Goal: Navigation & Orientation: Find specific page/section

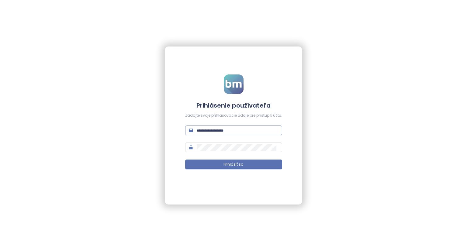
click at [232, 131] on input "text" at bounding box center [238, 130] width 82 height 7
type input "**********"
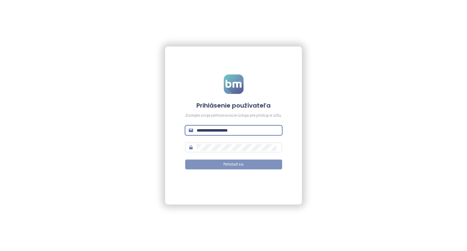
click at [216, 165] on button "Prihlásiť sa" at bounding box center [233, 165] width 97 height 10
click at [217, 166] on button "Prihlásiť sa" at bounding box center [233, 165] width 97 height 10
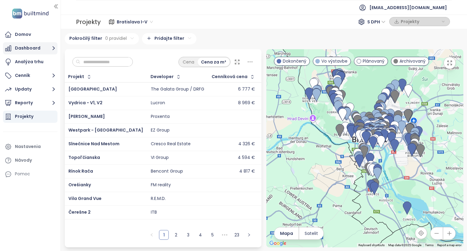
click at [25, 51] on button "Dashboard" at bounding box center [30, 48] width 54 height 12
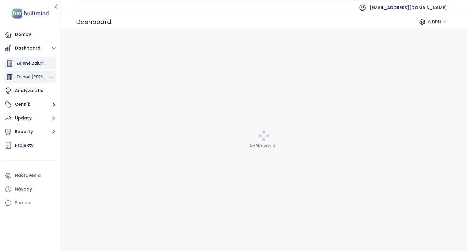
click at [35, 76] on span "Zelené Záluhy I." at bounding box center [40, 77] width 49 height 6
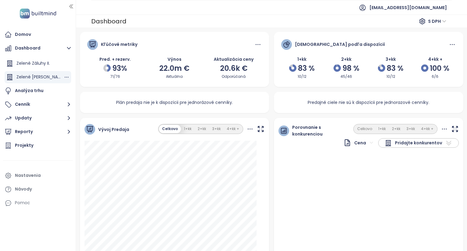
drag, startPoint x: 60, startPoint y: 70, endPoint x: 75, endPoint y: 73, distance: 15.6
click at [75, 73] on div at bounding box center [75, 125] width 3 height 251
click at [33, 64] on span "Zelené Záluhy II." at bounding box center [32, 63] width 33 height 6
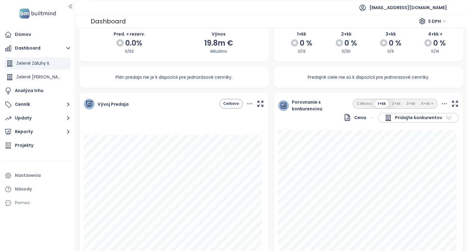
scroll to position [30, 0]
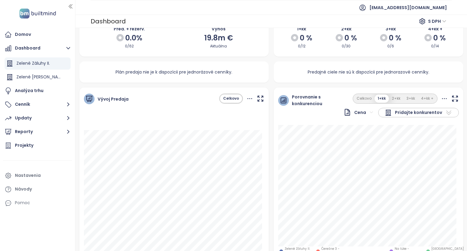
click at [232, 97] on button "Celkovo" at bounding box center [231, 99] width 22 height 8
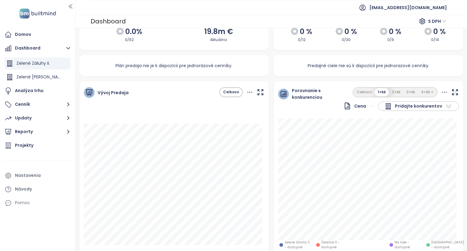
scroll to position [61, 0]
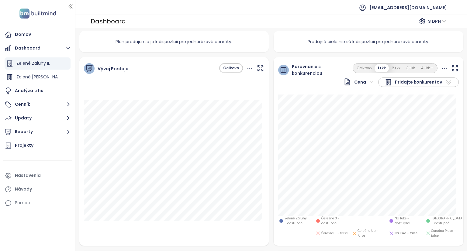
click at [453, 66] on icon "button" at bounding box center [455, 68] width 5 height 5
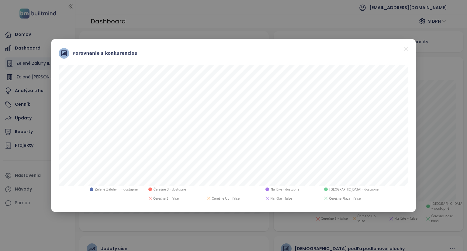
click at [407, 49] on icon "close" at bounding box center [407, 49] width 8 height 8
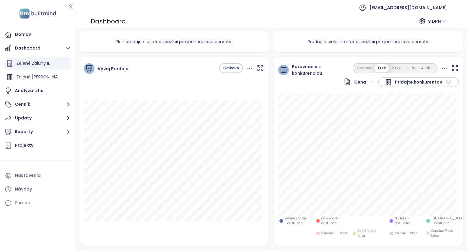
click at [453, 68] on icon "button" at bounding box center [456, 69] width 8 height 8
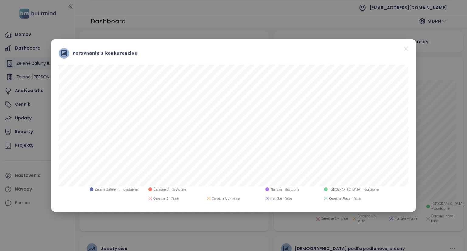
click at [408, 48] on icon "close" at bounding box center [407, 49] width 8 height 8
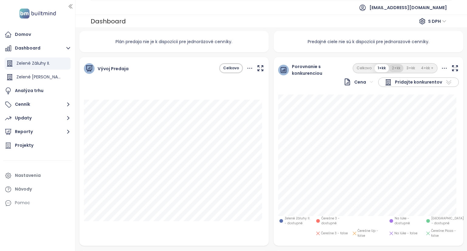
click at [395, 65] on button "2+kk" at bounding box center [396, 68] width 15 height 8
click at [452, 69] on icon "button" at bounding box center [456, 69] width 8 height 8
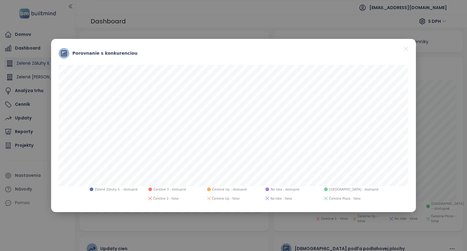
click at [407, 48] on icon "close" at bounding box center [407, 49] width 8 height 8
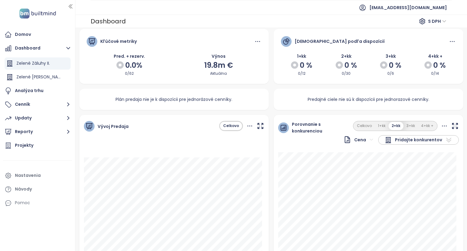
scroll to position [0, 0]
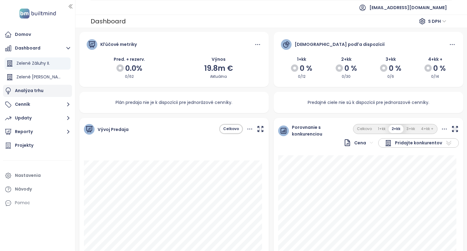
click at [32, 91] on div "Analýza trhu" at bounding box center [29, 91] width 29 height 8
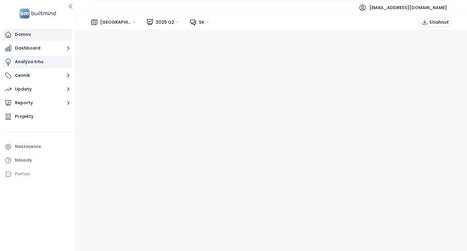
click at [33, 34] on div "Domov" at bounding box center [37, 35] width 69 height 12
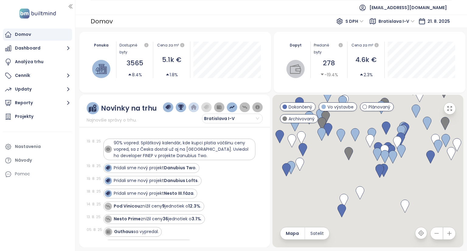
drag, startPoint x: 324, startPoint y: 149, endPoint x: 338, endPoint y: 153, distance: 14.8
click at [411, 195] on div at bounding box center [368, 171] width 191 height 153
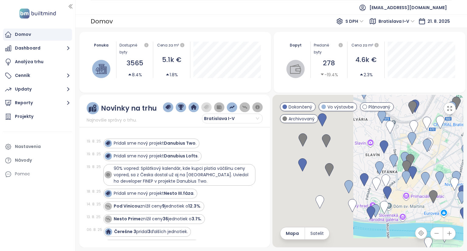
click at [451, 111] on icon "button" at bounding box center [450, 109] width 6 height 6
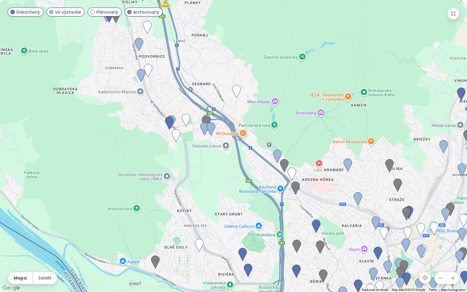
drag, startPoint x: 107, startPoint y: 90, endPoint x: 236, endPoint y: 224, distance: 186.0
click at [236, 224] on div at bounding box center [233, 146] width 467 height 292
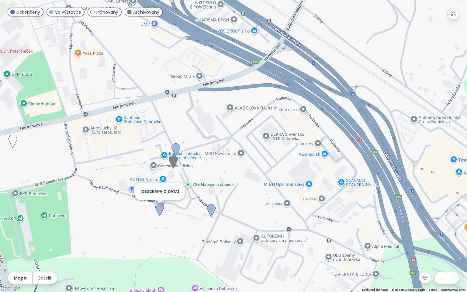
click at [158, 211] on img at bounding box center [160, 209] width 9 height 13
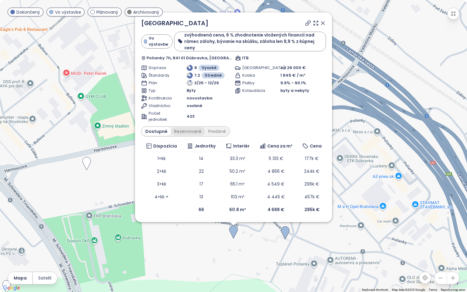
click at [182, 133] on div "Rezervované" at bounding box center [188, 131] width 34 height 9
click at [217, 133] on div "Predané" at bounding box center [217, 131] width 24 height 9
click at [192, 133] on div "Rezervované" at bounding box center [187, 131] width 34 height 9
click at [162, 131] on div "Dostupné" at bounding box center [155, 131] width 27 height 9
click at [191, 132] on div "Rezervované" at bounding box center [188, 131] width 34 height 9
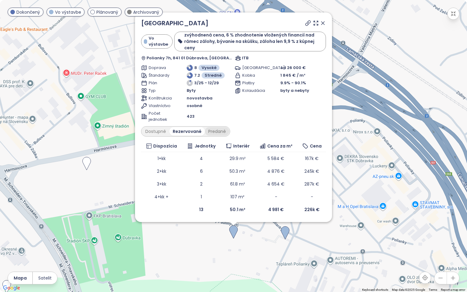
click at [215, 133] on div "Predané" at bounding box center [217, 131] width 24 height 9
click at [179, 132] on div "Rezervované" at bounding box center [187, 131] width 34 height 9
click at [152, 130] on div "Dostupné" at bounding box center [155, 131] width 27 height 9
click at [454, 17] on button "button" at bounding box center [454, 14] width 12 height 12
